Goal: Download file/media

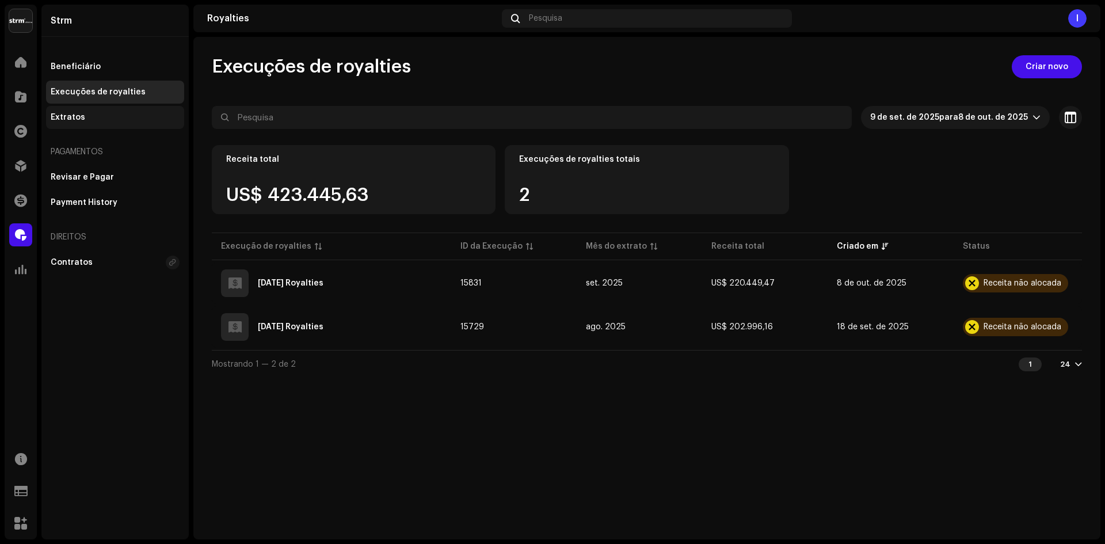
click at [90, 115] on div "Extratos" at bounding box center [115, 117] width 129 height 9
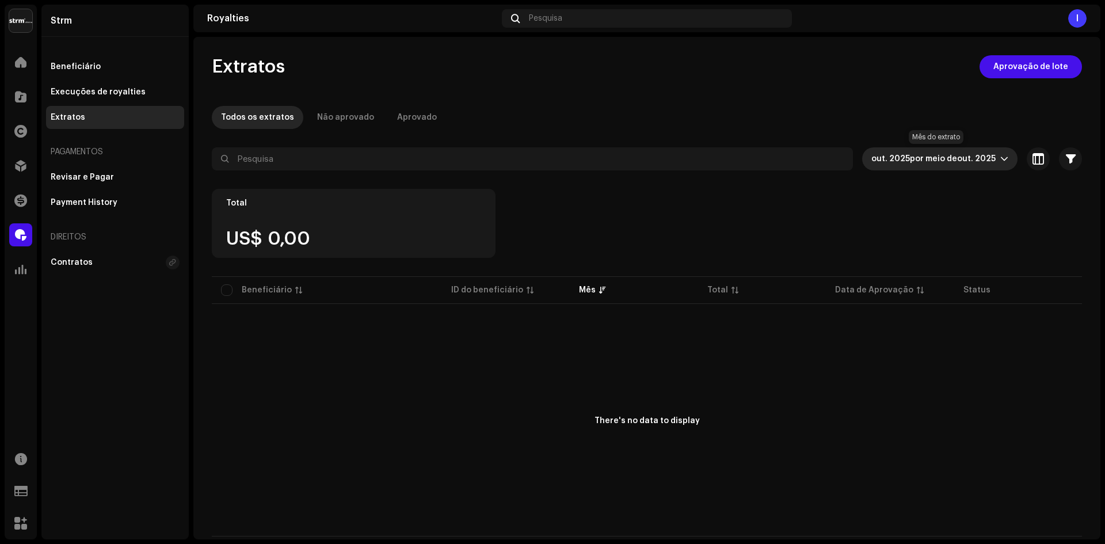
click at [889, 168] on span "out. 2025 por meio de out. 2025" at bounding box center [936, 158] width 129 height 23
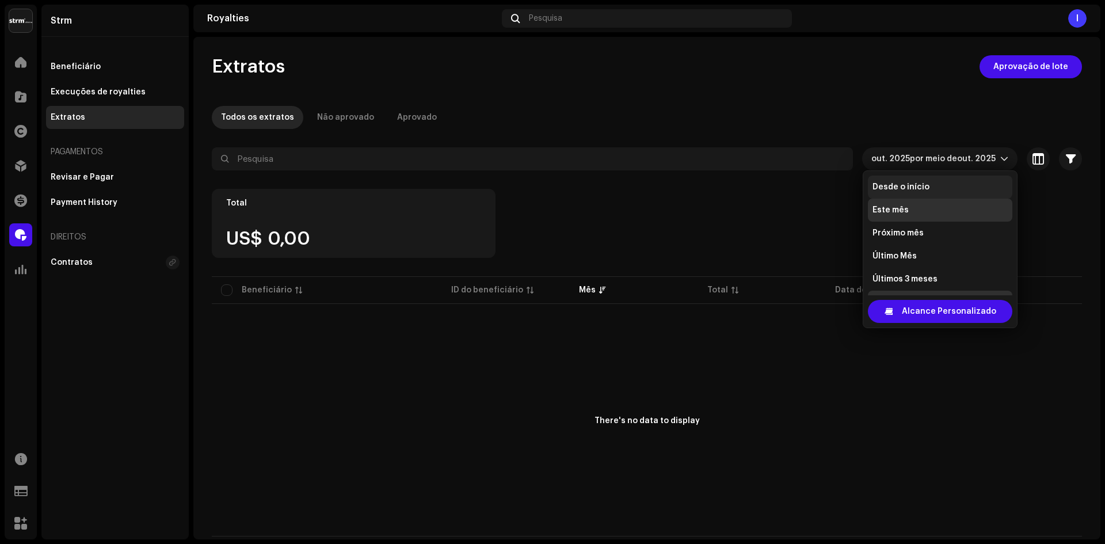
click at [901, 185] on span "Desde o início" at bounding box center [901, 187] width 57 height 12
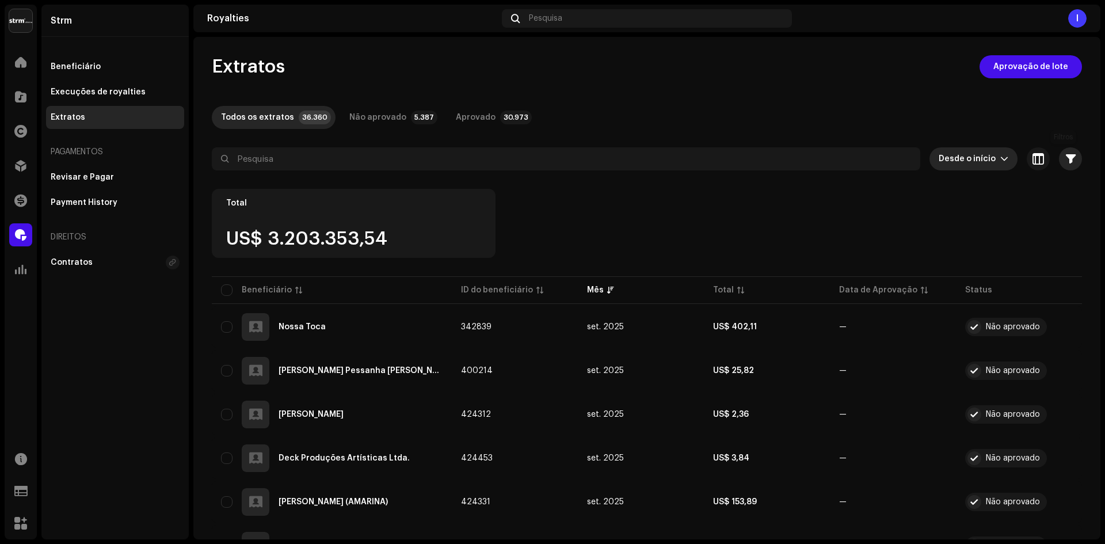
click at [1067, 153] on button "button" at bounding box center [1070, 158] width 23 height 23
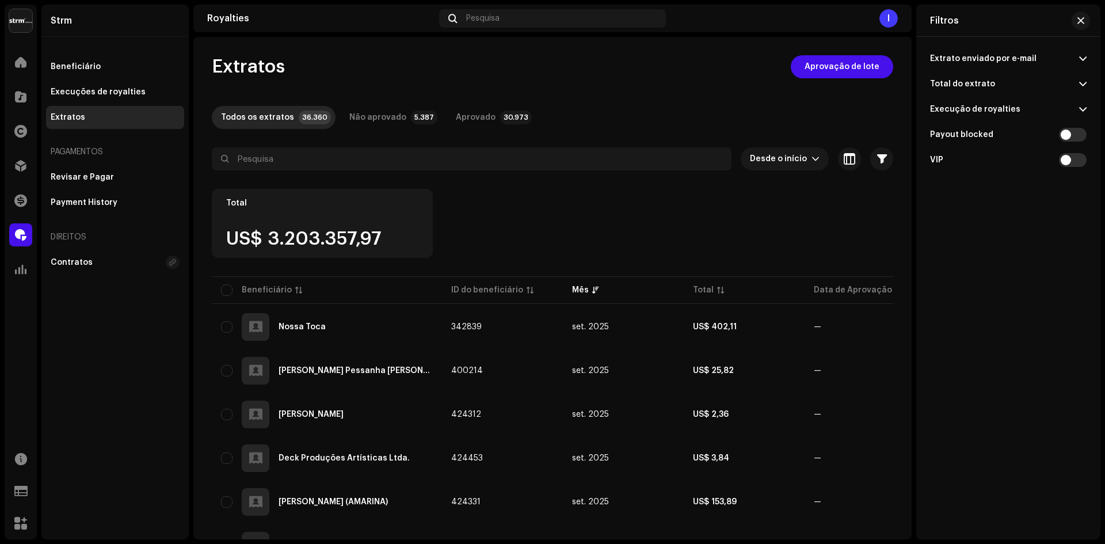
click at [1058, 106] on p-accordion-header "Execução de royalties" at bounding box center [1008, 109] width 157 height 25
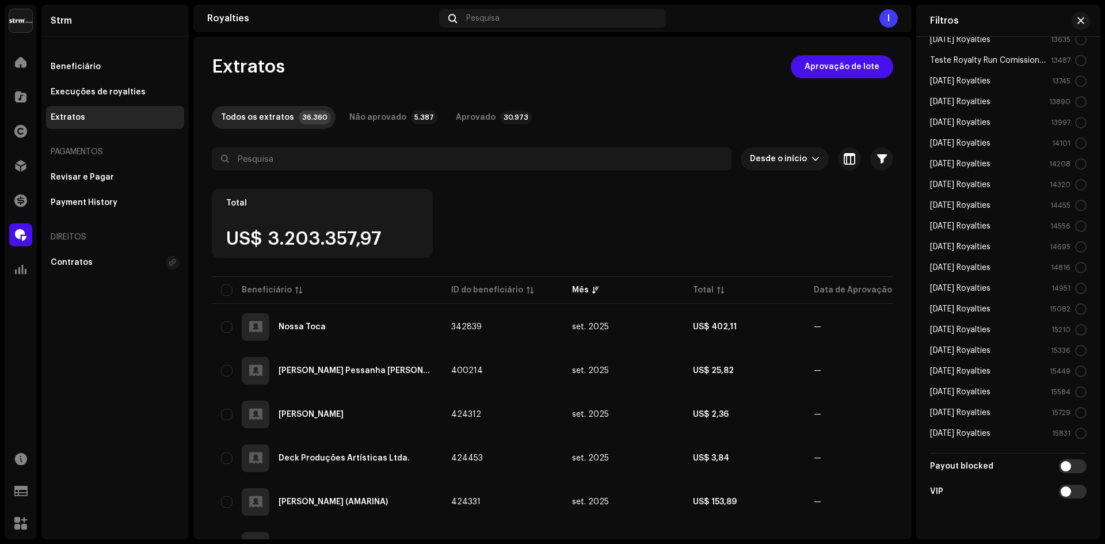
scroll to position [514, 0]
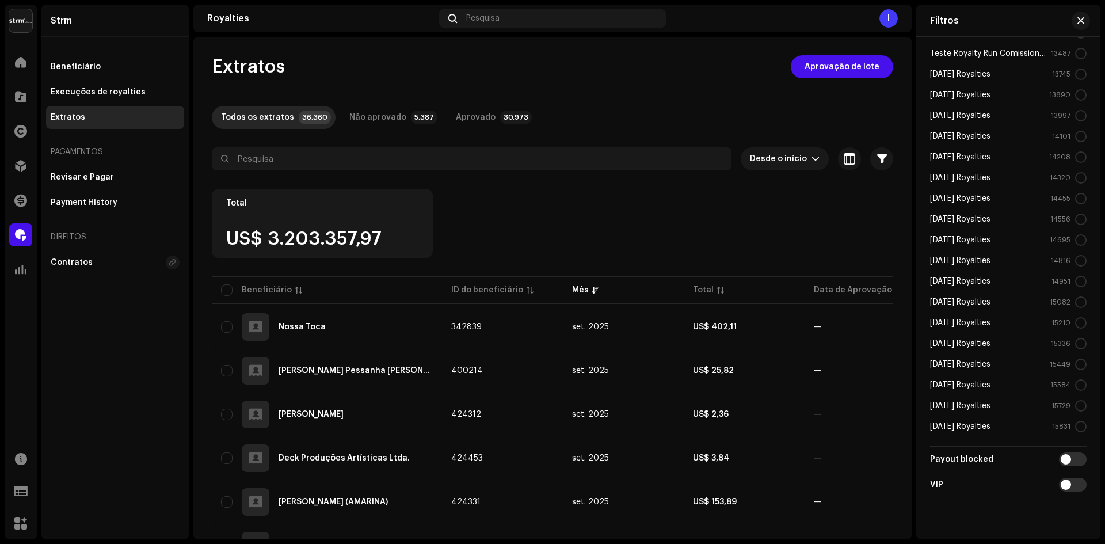
click at [1076, 429] on div "15831" at bounding box center [1069, 427] width 35 height 12
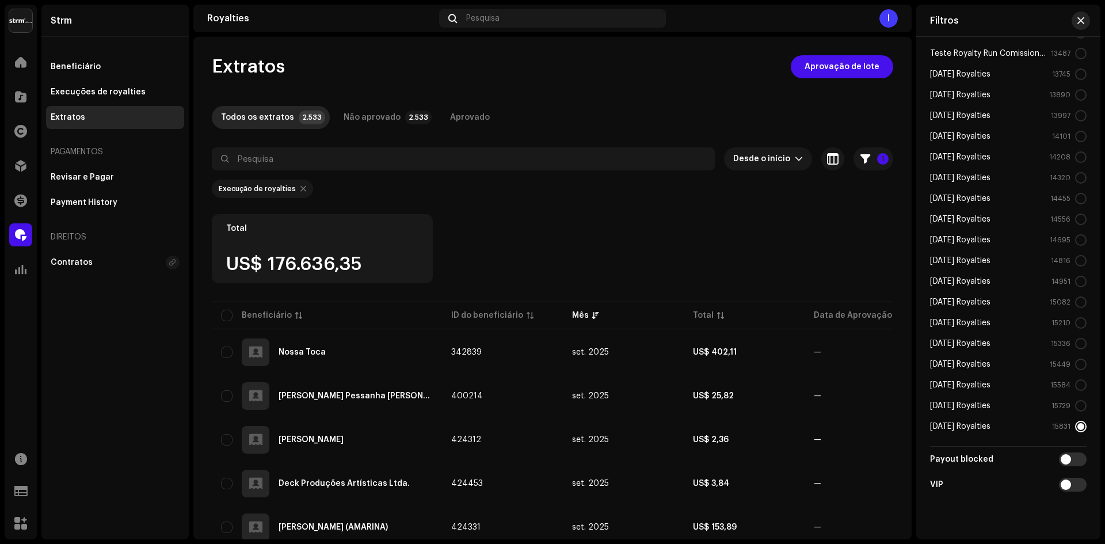
click at [1078, 17] on span "button" at bounding box center [1081, 20] width 7 height 9
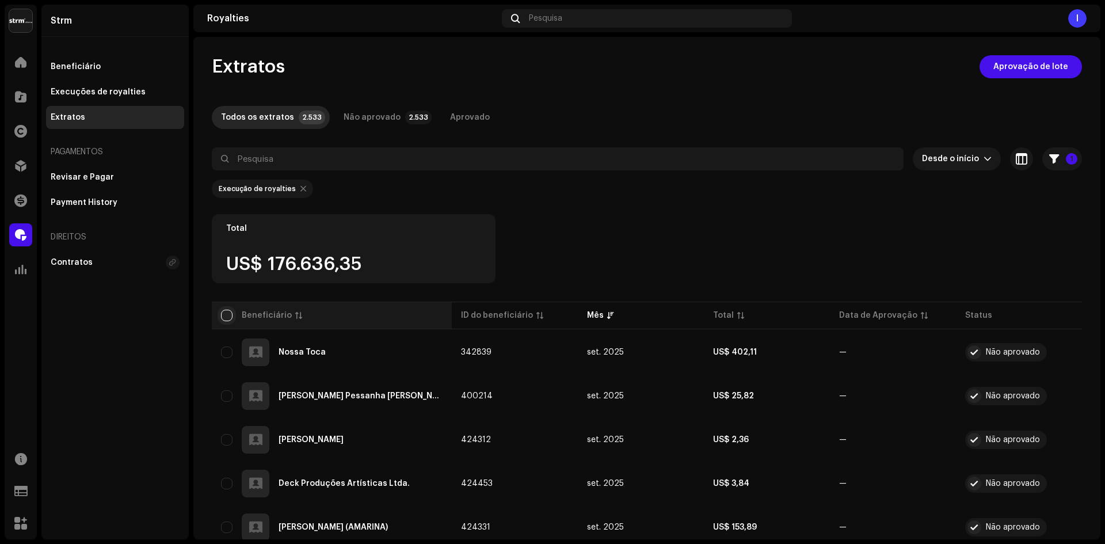
click at [227, 315] on input "checkbox" at bounding box center [227, 316] width 12 height 12
checkbox input "true"
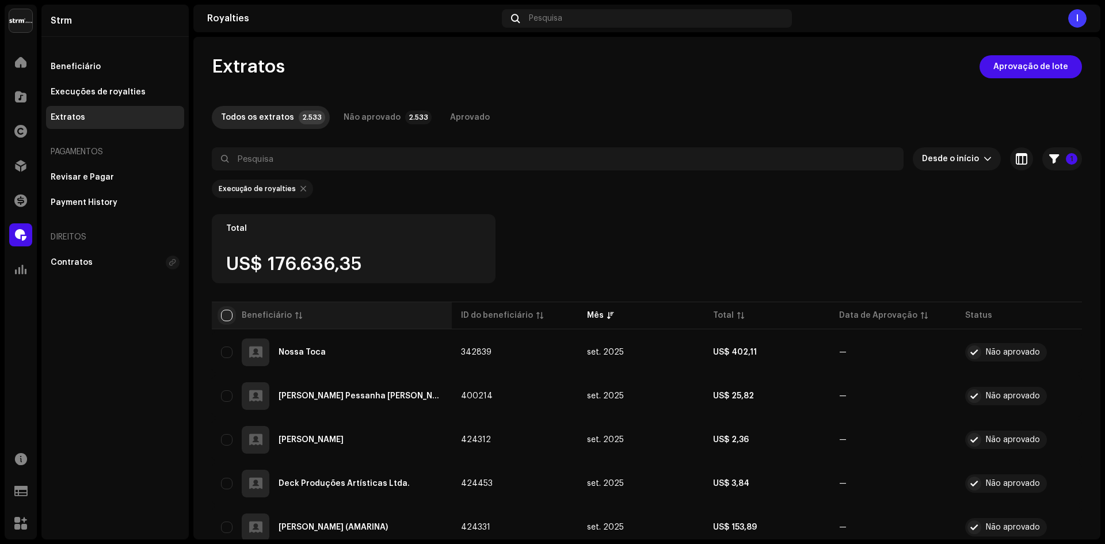
checkbox input "true"
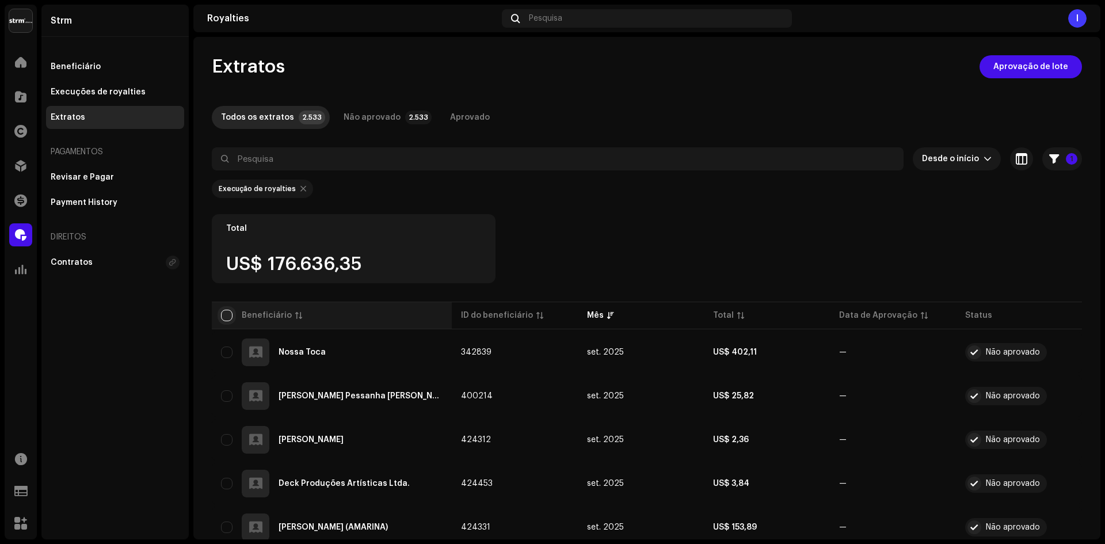
checkbox input "true"
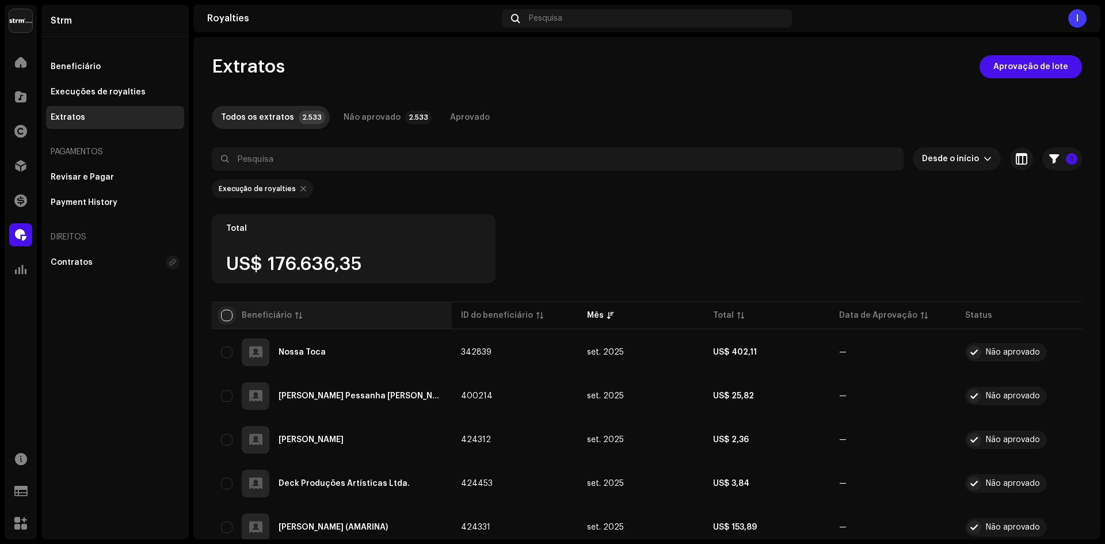
checkbox input "true"
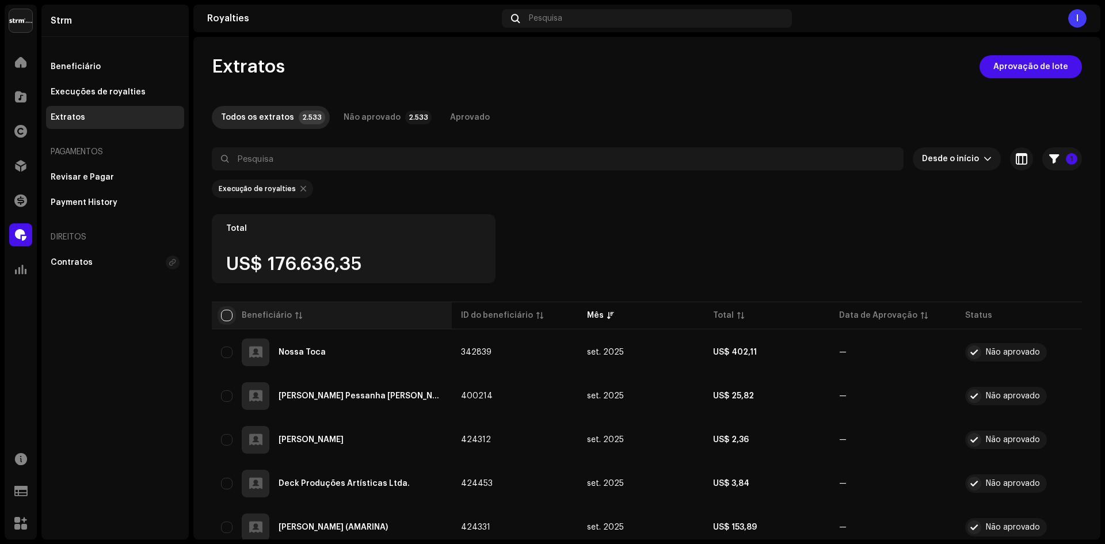
checkbox input "true"
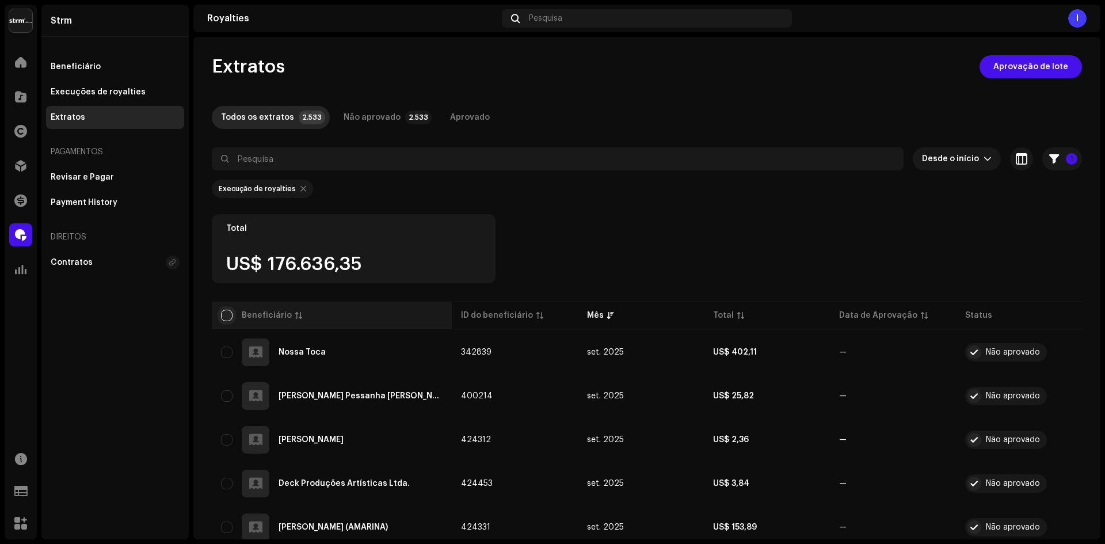
checkbox input "true"
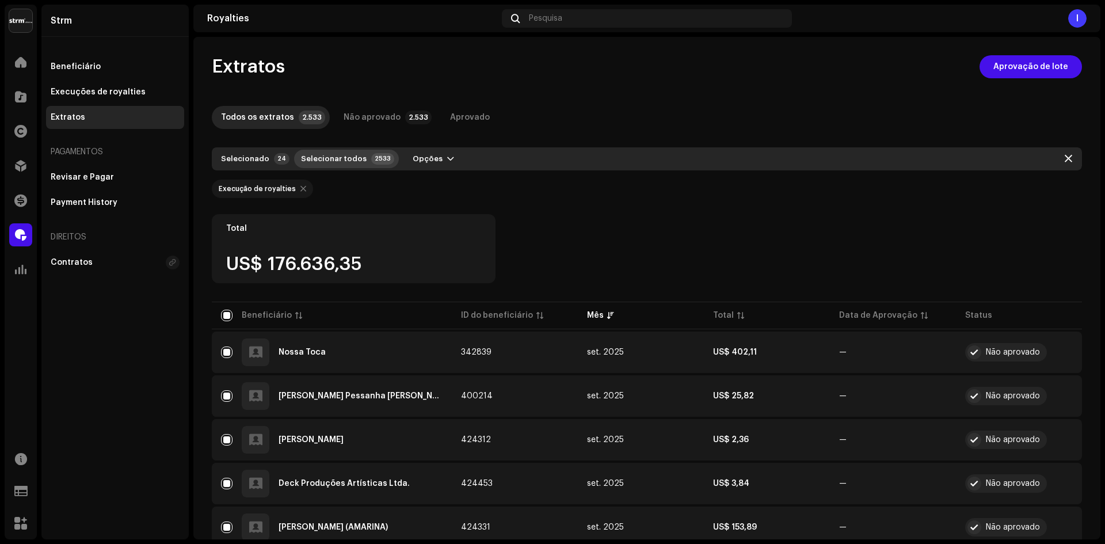
click at [349, 157] on span "Selecionar todos" at bounding box center [334, 158] width 66 height 23
click at [443, 158] on span "Opções" at bounding box center [444, 158] width 30 height 23
click at [446, 181] on div "Baixar" at bounding box center [471, 184] width 107 height 9
checkbox input "false"
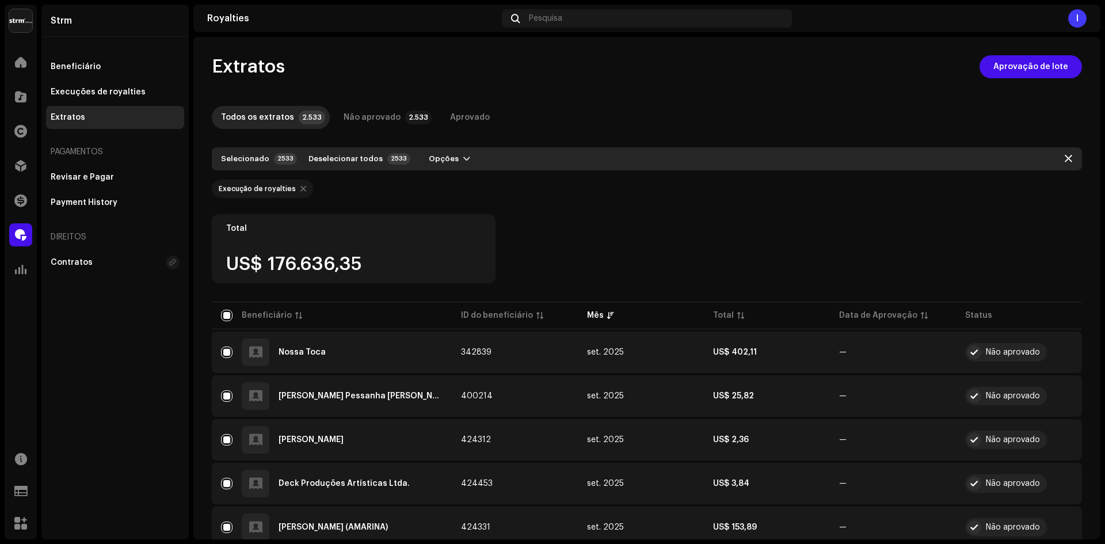
checkbox input "false"
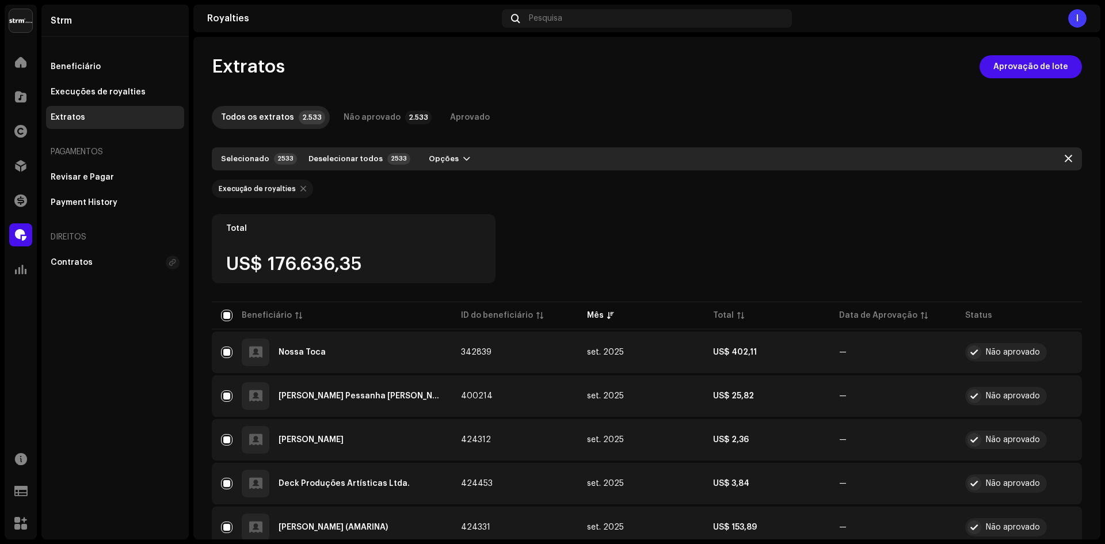
checkbox input "false"
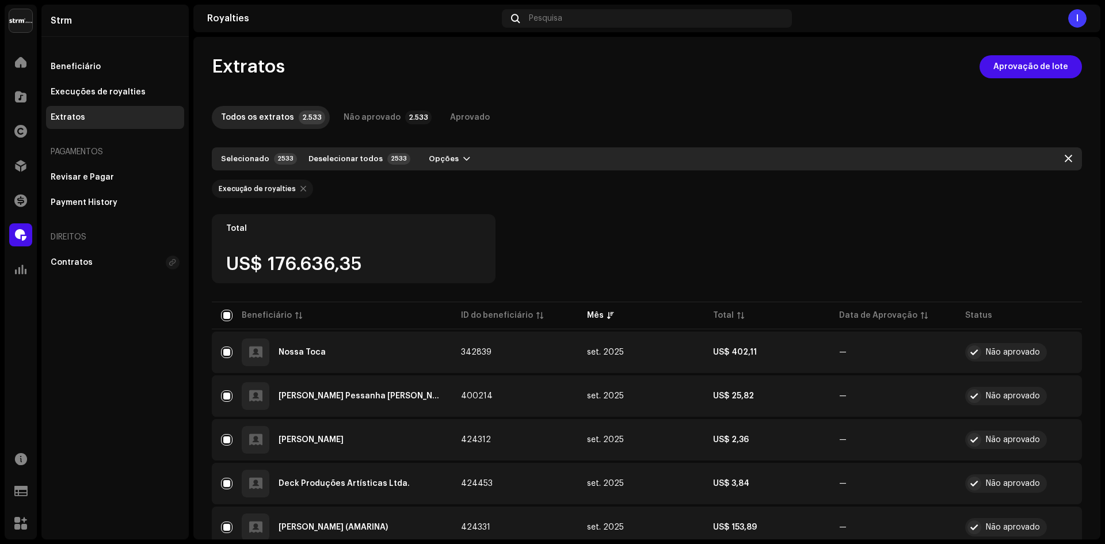
checkbox input "false"
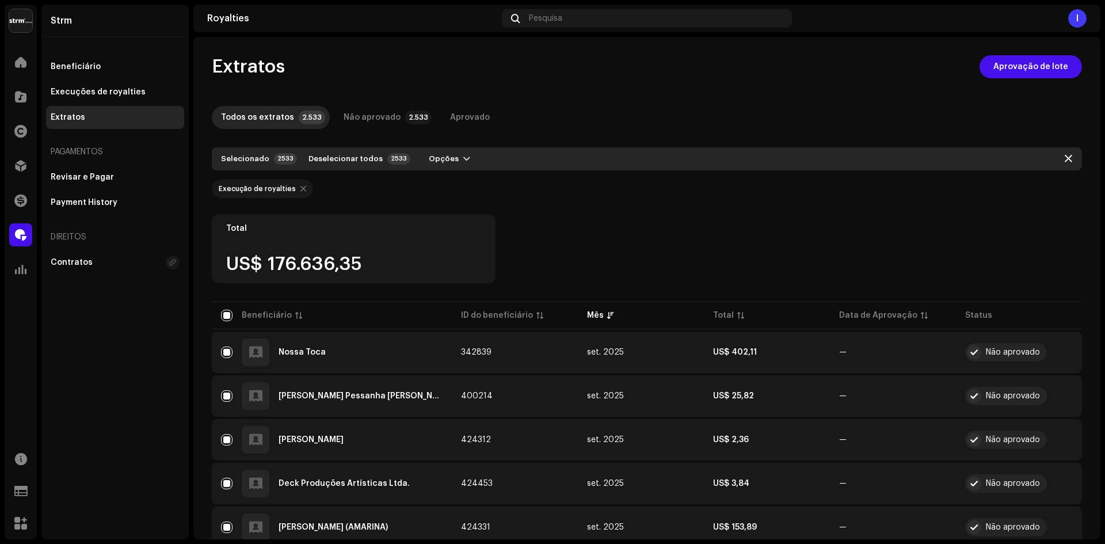
checkbox input "false"
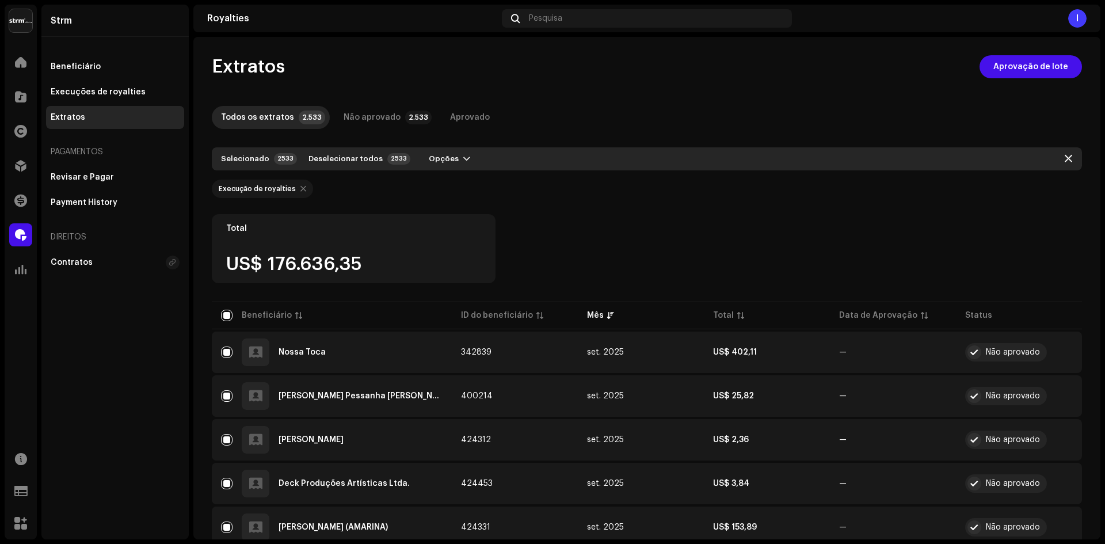
checkbox input "false"
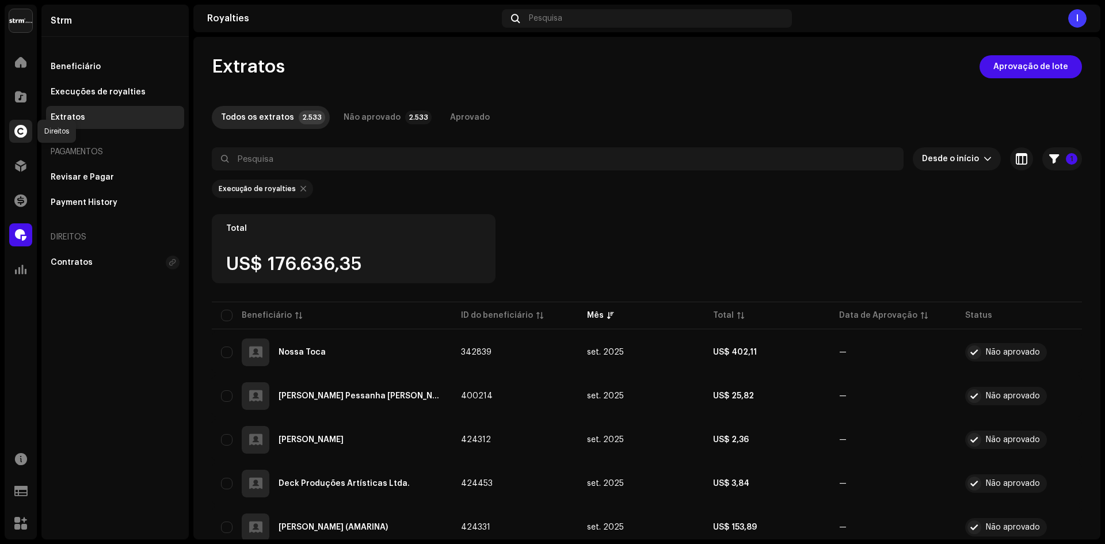
click at [20, 129] on span at bounding box center [20, 131] width 13 height 9
click at [25, 132] on span at bounding box center [20, 131] width 13 height 9
click at [22, 130] on span at bounding box center [20, 131] width 13 height 9
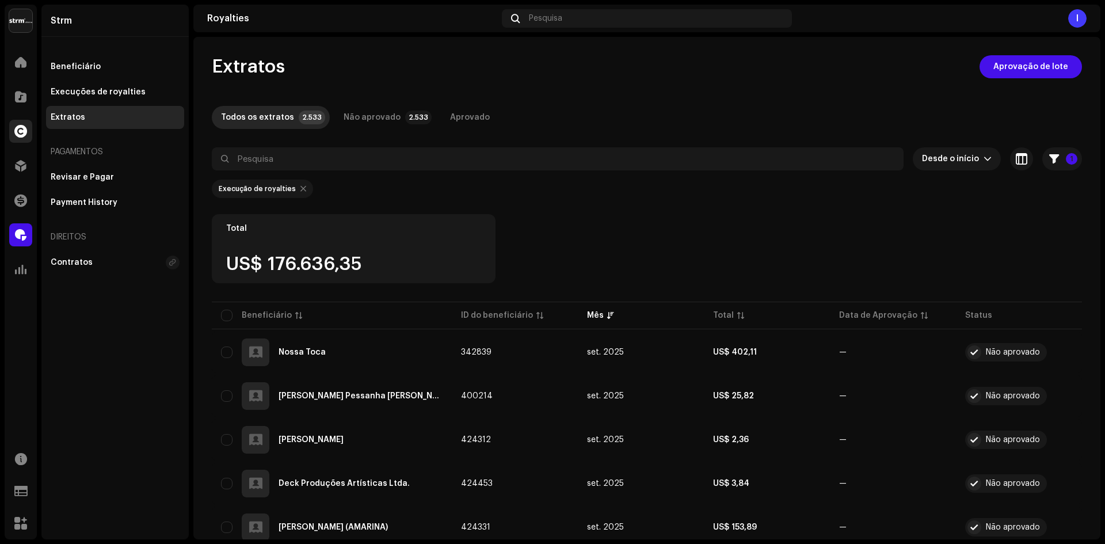
click at [22, 130] on span at bounding box center [20, 131] width 13 height 9
click at [15, 63] on span at bounding box center [21, 62] width 12 height 9
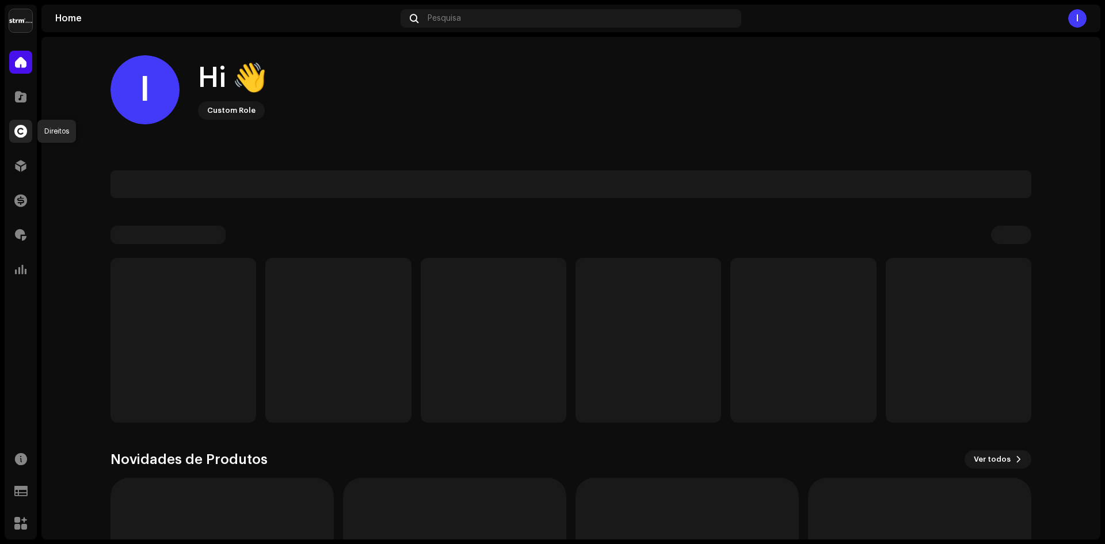
click at [24, 130] on span at bounding box center [20, 131] width 13 height 9
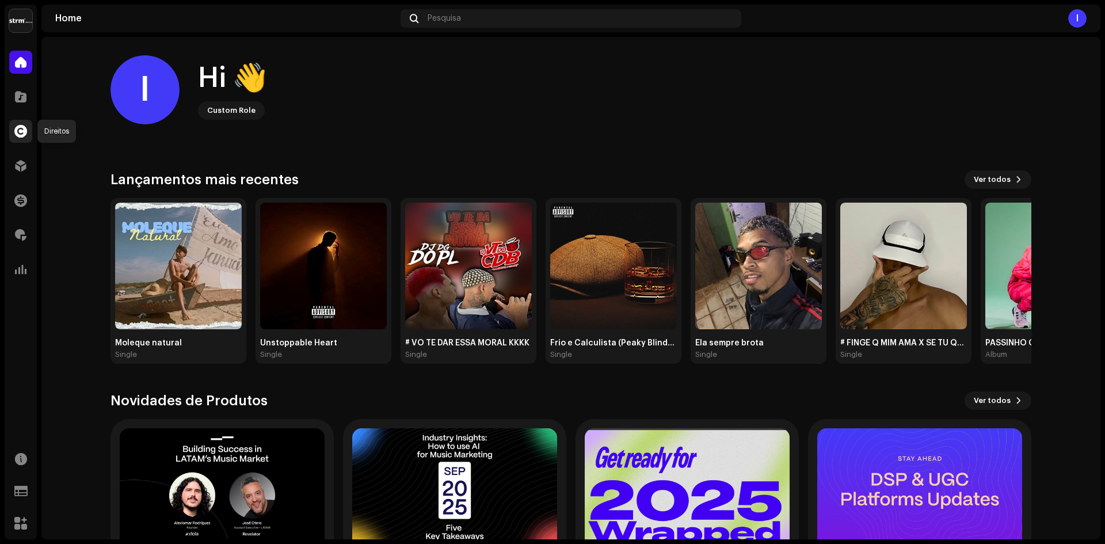
click at [14, 131] on span at bounding box center [20, 131] width 13 height 9
click at [22, 124] on div at bounding box center [20, 131] width 23 height 23
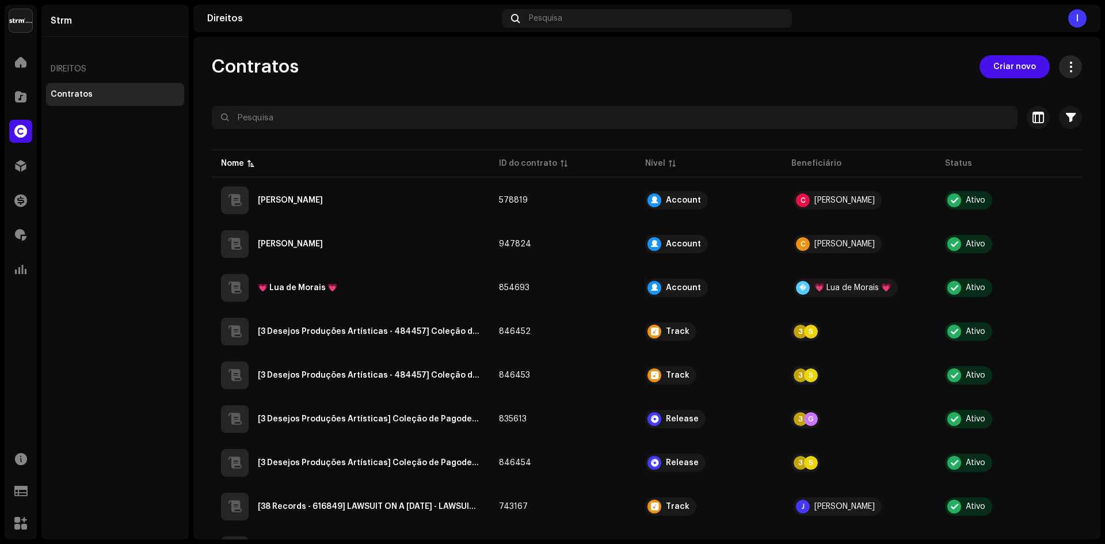
click at [1066, 63] on span "button" at bounding box center [1071, 66] width 11 height 9
click at [1023, 93] on span "Exportar todos os contratos" at bounding box center [993, 94] width 115 height 9
click at [22, 200] on span at bounding box center [20, 200] width 13 height 9
click at [20, 229] on div at bounding box center [20, 234] width 23 height 23
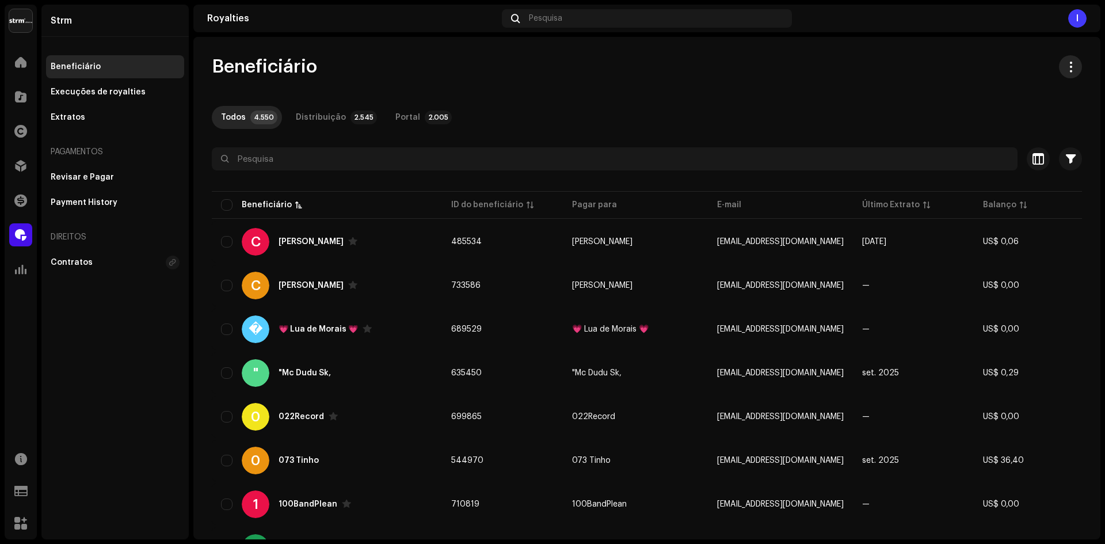
click at [1067, 73] on button "button" at bounding box center [1070, 66] width 23 height 23
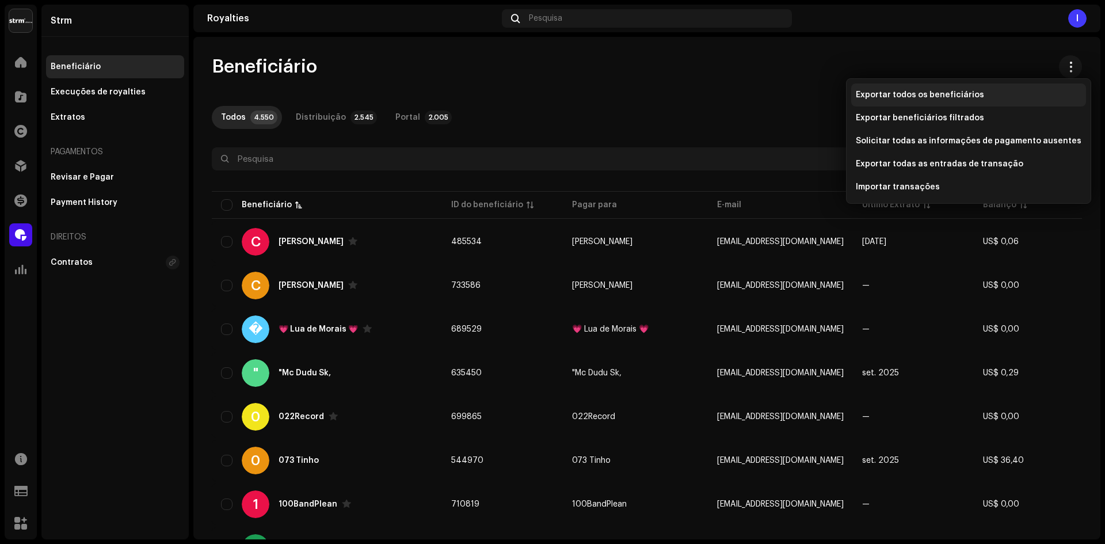
click at [996, 98] on div "Exportar todos os beneficiários" at bounding box center [969, 94] width 226 height 9
